Goal: Check status: Check status

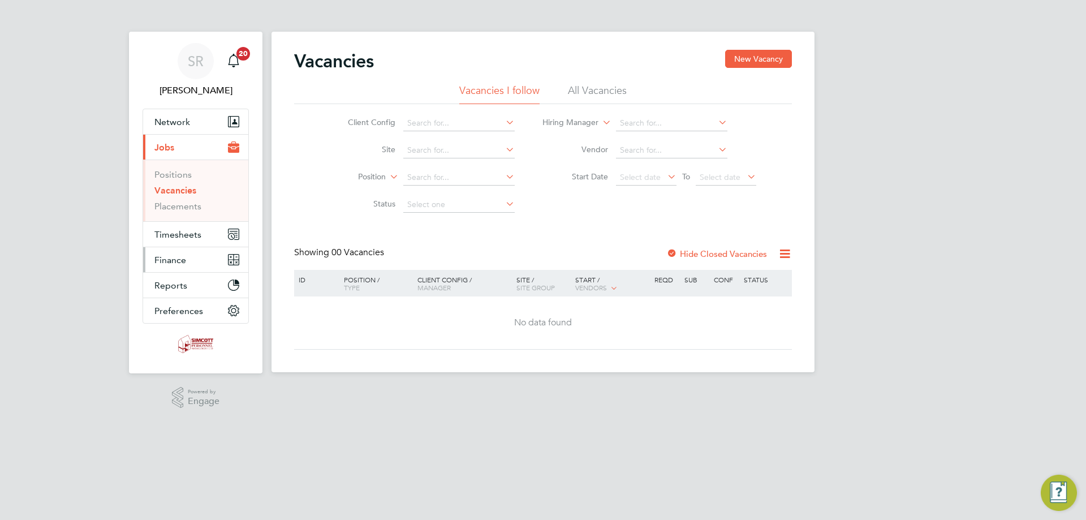
click at [208, 264] on button "Finance" at bounding box center [195, 259] width 105 height 25
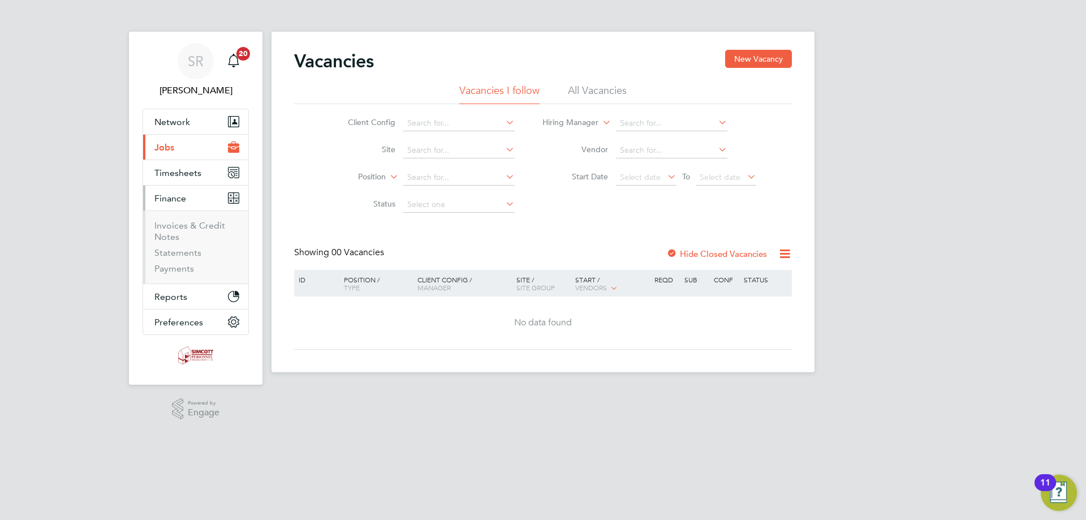
click at [182, 232] on li "Invoices & Credit Notes" at bounding box center [196, 233] width 85 height 27
click at [180, 227] on link "Invoices & Credit Notes" at bounding box center [189, 231] width 71 height 22
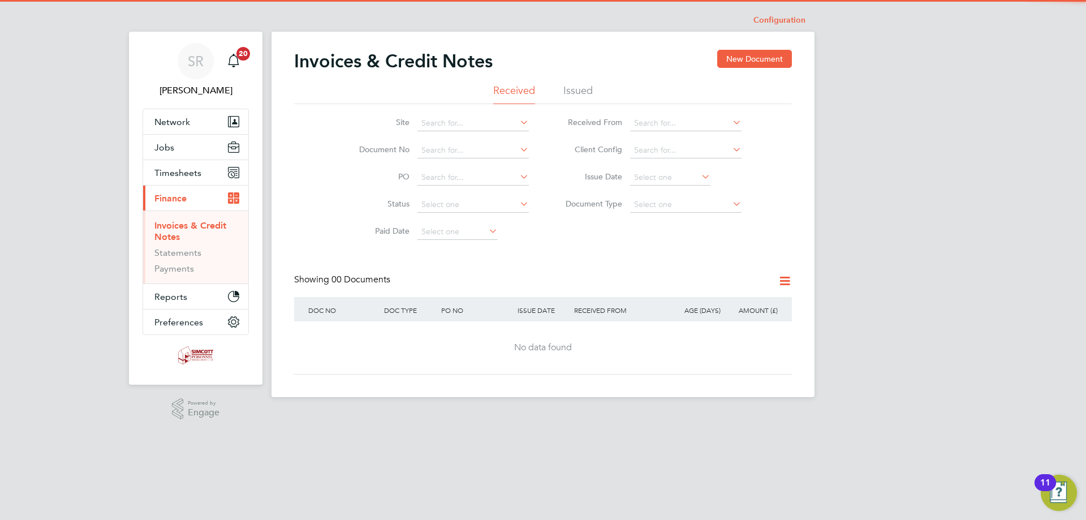
click at [567, 93] on li "Issued" at bounding box center [577, 94] width 29 height 20
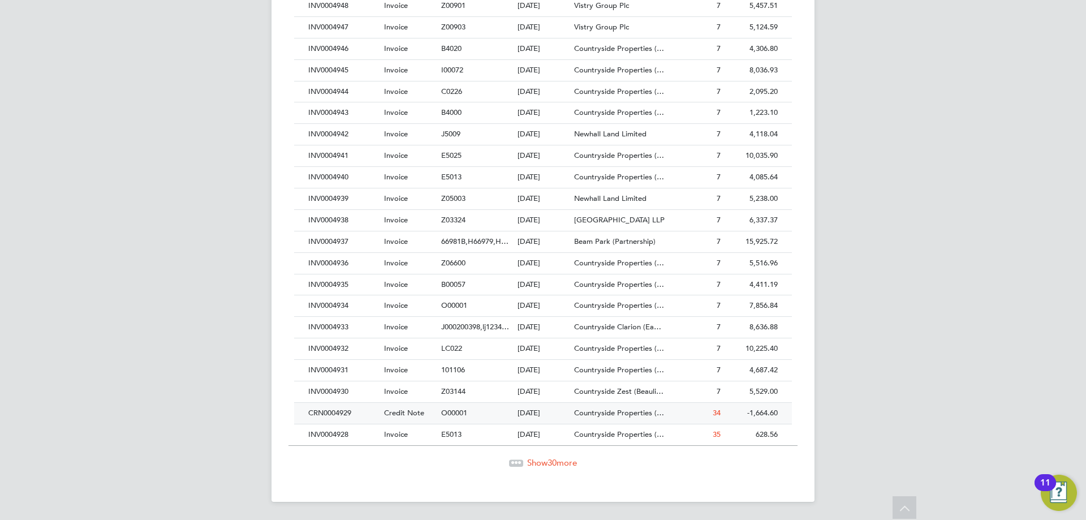
click at [609, 413] on span "Countryside Properties (…" at bounding box center [619, 413] width 90 height 10
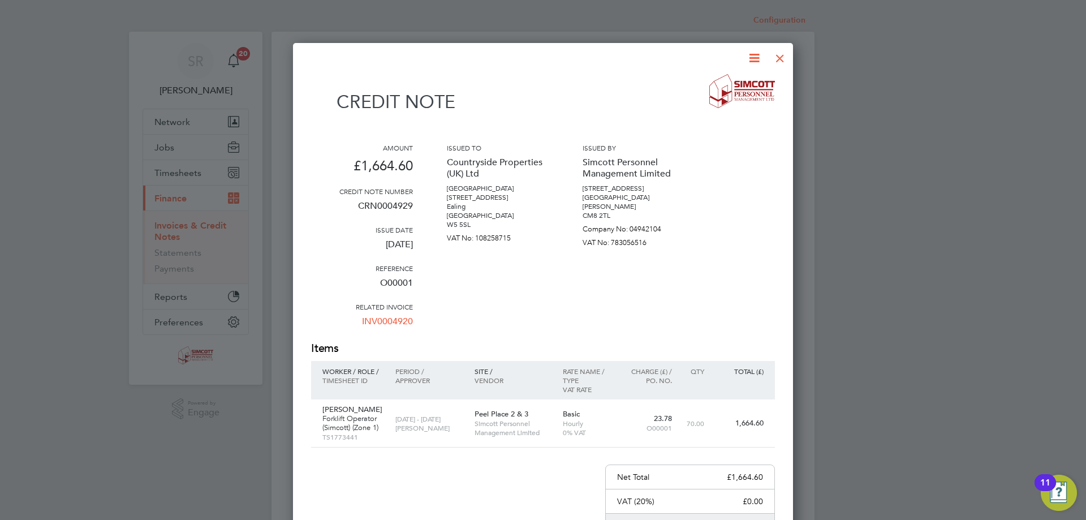
click at [774, 58] on div at bounding box center [780, 55] width 20 height 20
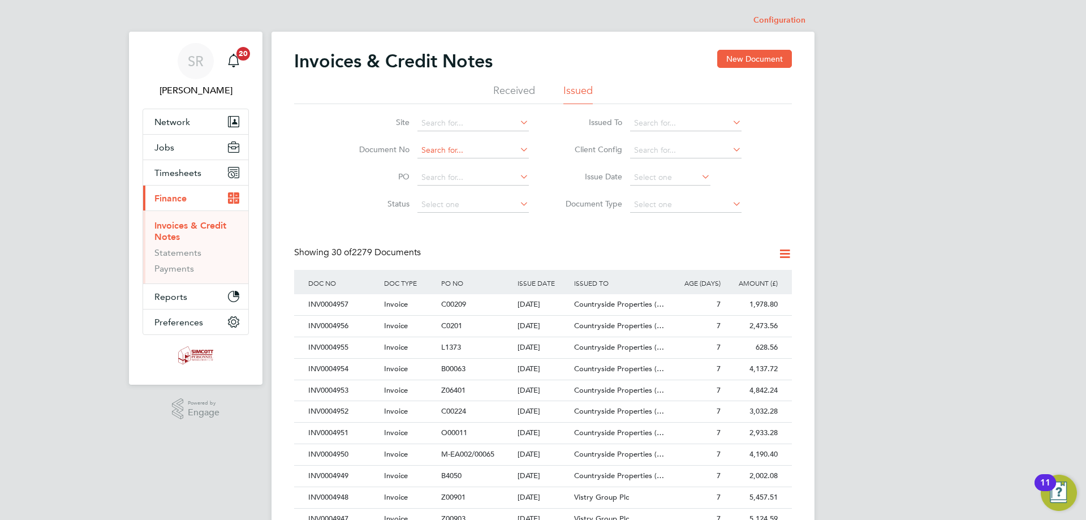
click at [426, 152] on input at bounding box center [472, 151] width 111 height 16
click at [447, 163] on li "INV0000 756" at bounding box center [473, 165] width 113 height 15
type input "INV0000756"
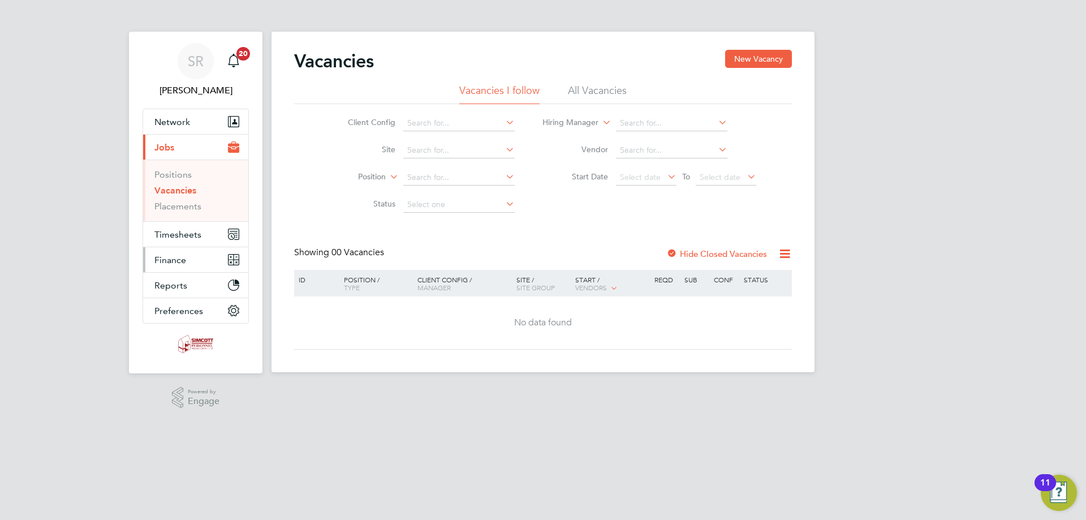
click at [178, 260] on span "Finance" at bounding box center [170, 260] width 32 height 11
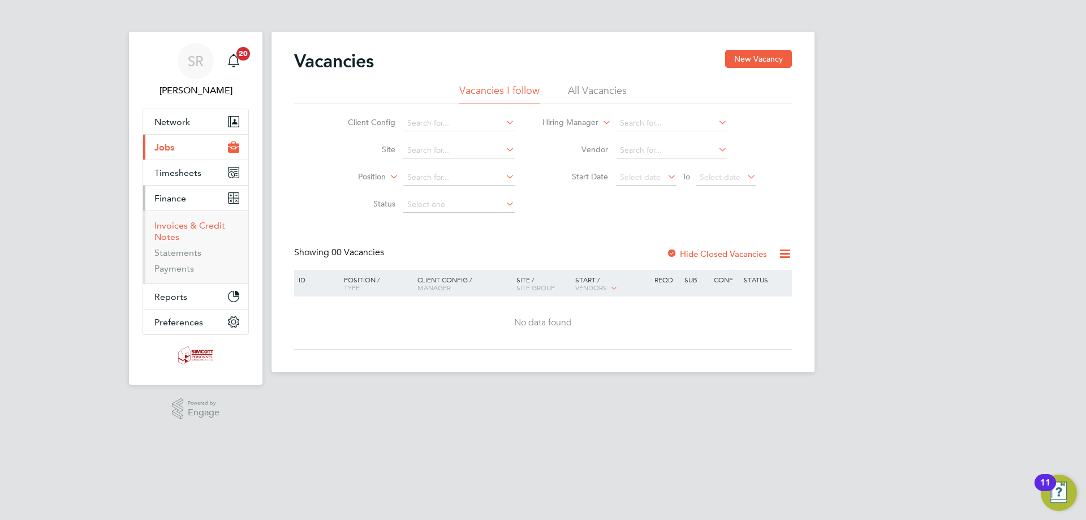
click at [197, 226] on link "Invoices & Credit Notes" at bounding box center [189, 231] width 71 height 22
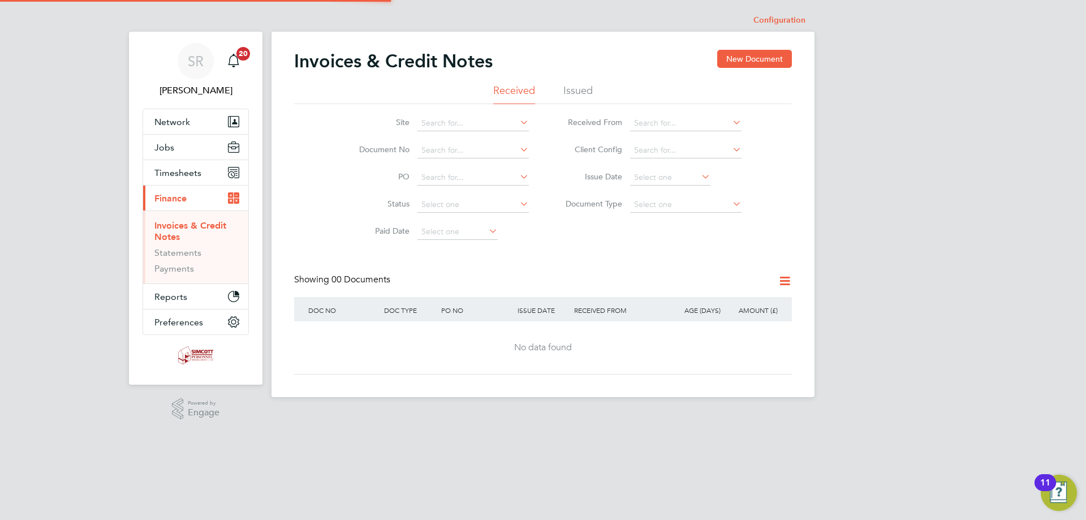
click at [568, 92] on li "Issued" at bounding box center [577, 94] width 29 height 20
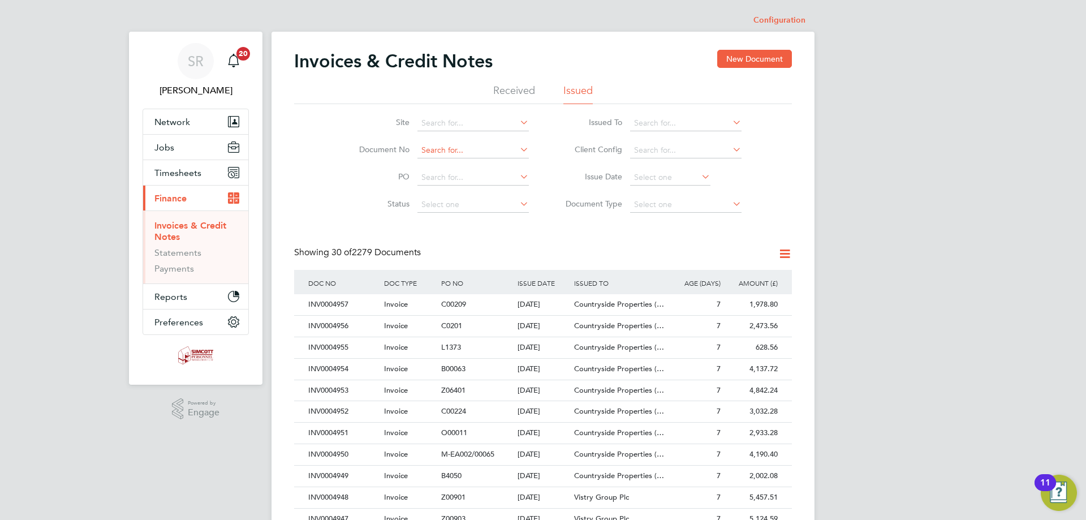
click at [440, 143] on input at bounding box center [472, 151] width 111 height 16
click at [446, 158] on li "INV000 4927" at bounding box center [473, 165] width 113 height 15
type input "INV0004927"
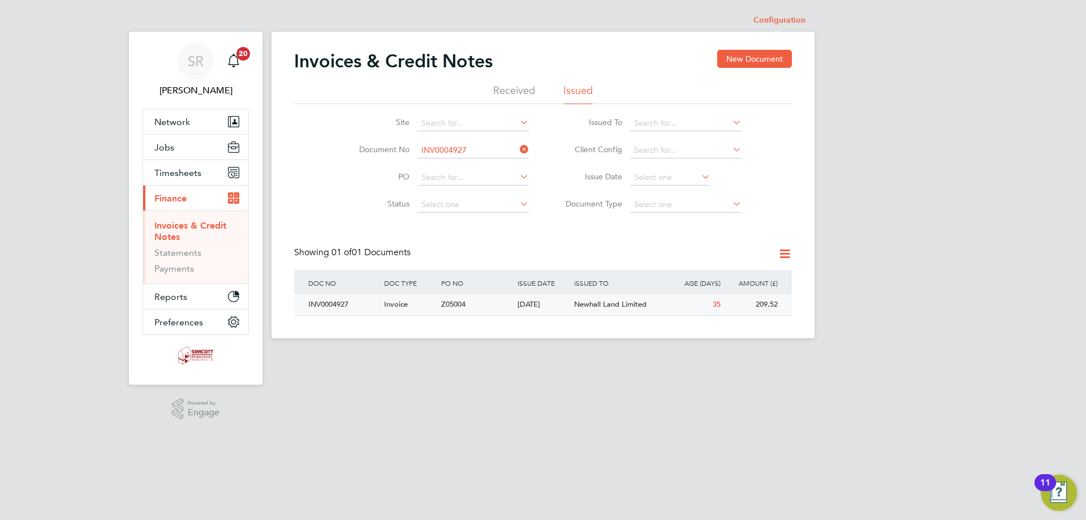
click at [626, 308] on span "Newhall Land Limited" at bounding box center [610, 304] width 72 height 10
